Goal: Information Seeking & Learning: Learn about a topic

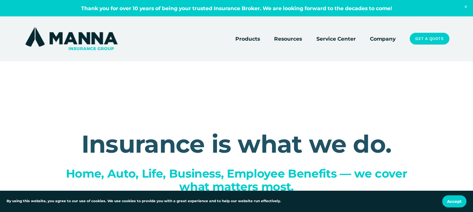
click at [62, 98] on div "Insurance is what we do. Home, Auto, Life, Business, Employee Benefits — we cov…" at bounding box center [236, 195] width 473 height 269
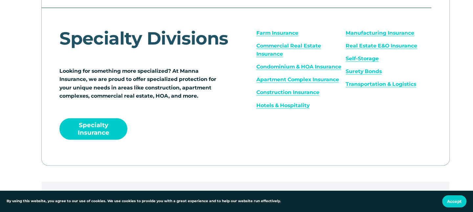
scroll to position [866, 0]
click at [359, 36] on link "Manufacturing Insurance" at bounding box center [380, 33] width 69 height 6
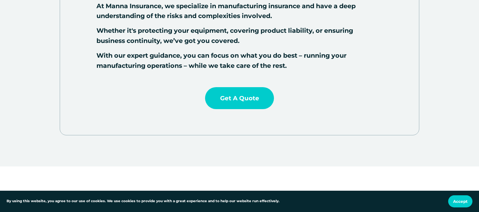
scroll to position [376, 0]
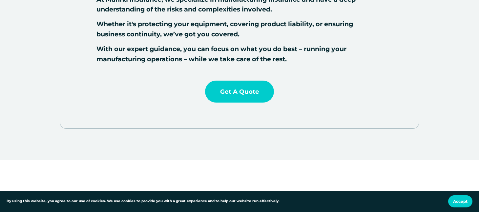
click at [75, 75] on div at bounding box center [239, 12] width 359 height 234
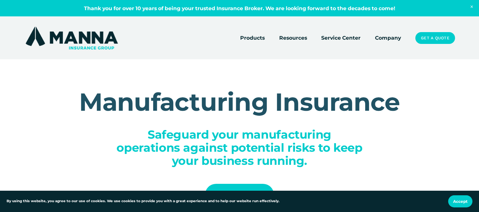
scroll to position [0, 0]
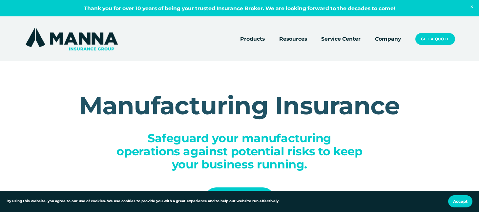
click at [390, 40] on link "Company" at bounding box center [388, 38] width 26 height 9
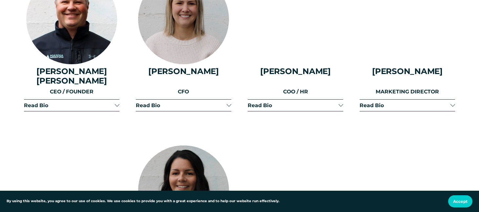
scroll to position [847, 0]
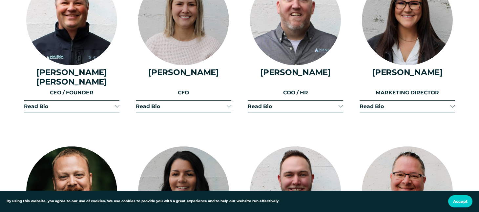
click at [228, 103] on div at bounding box center [229, 105] width 5 height 5
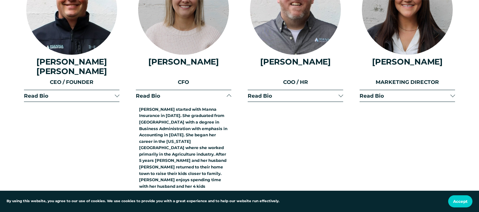
scroll to position [859, 0]
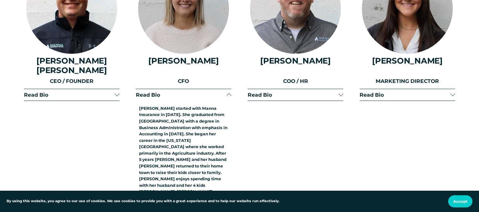
click at [115, 95] on div at bounding box center [117, 95] width 5 height 5
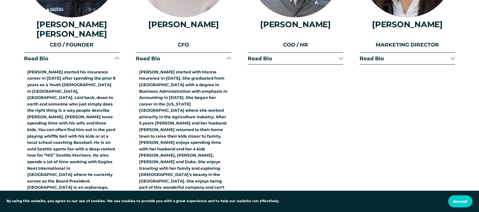
scroll to position [903, 0]
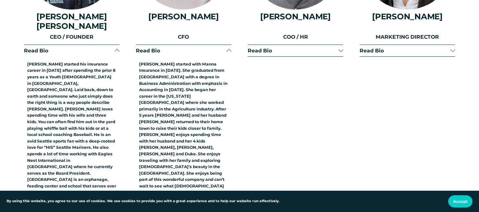
click at [336, 49] on span "Read Bio" at bounding box center [293, 51] width 91 height 6
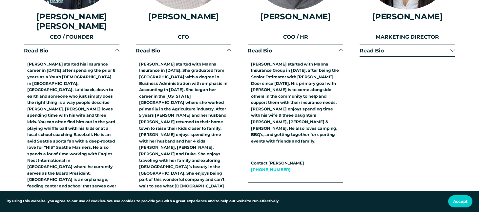
click at [380, 56] on div at bounding box center [408, 56] width 96 height 0
click at [379, 49] on span "Read Bio" at bounding box center [405, 51] width 91 height 6
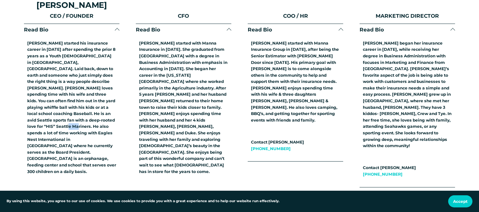
scroll to position [923, 0]
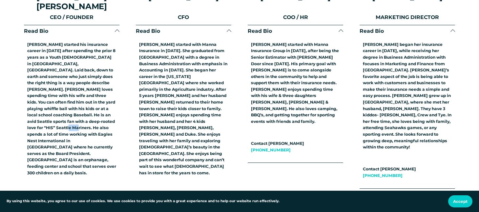
click at [58, 77] on p "[PERSON_NAME] started his insurance career in [DATE] after spending the prior 8…" at bounding box center [71, 108] width 89 height 135
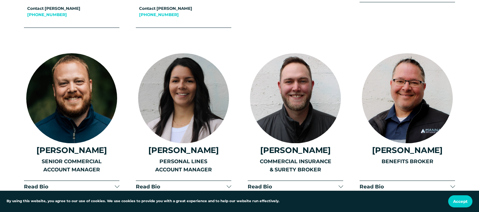
scroll to position [1110, 0]
